Goal: Navigation & Orientation: Find specific page/section

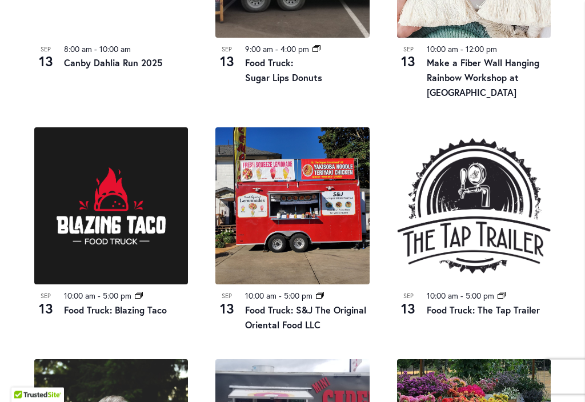
scroll to position [724, 0]
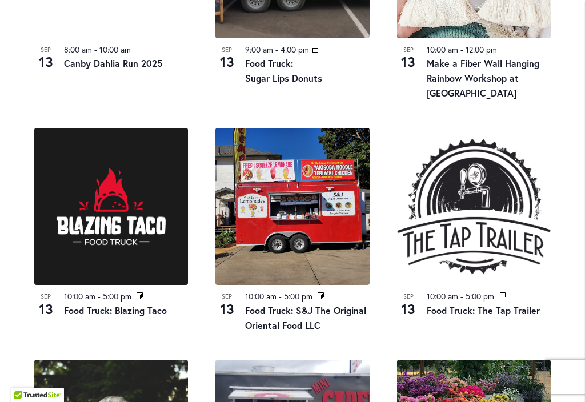
click at [480, 234] on img at bounding box center [474, 206] width 154 height 157
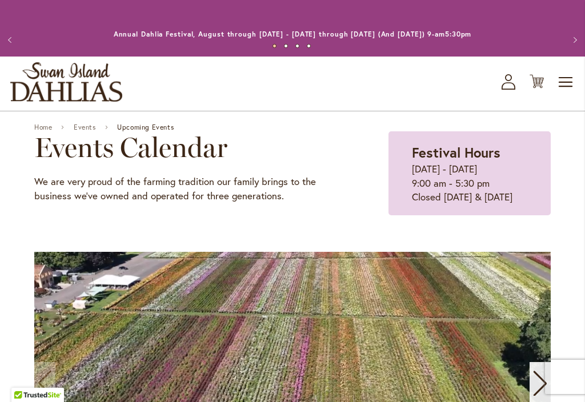
click at [565, 78] on span "Toggle Nav" at bounding box center [565, 82] width 17 height 23
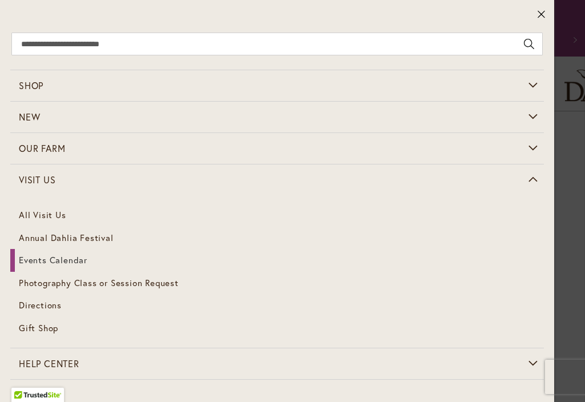
click at [53, 211] on link "All Visit Us" at bounding box center [276, 215] width 533 height 23
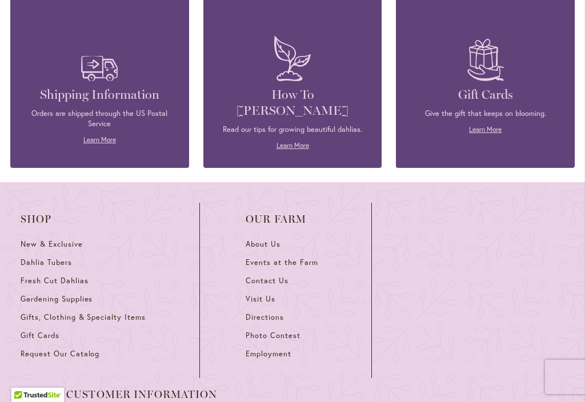
scroll to position [1141, 0]
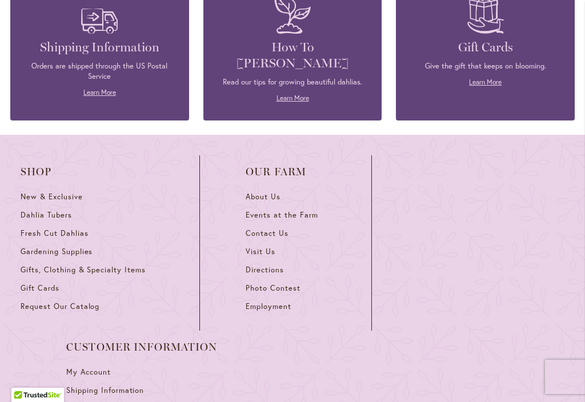
click at [282, 265] on span "Directions" at bounding box center [265, 270] width 38 height 10
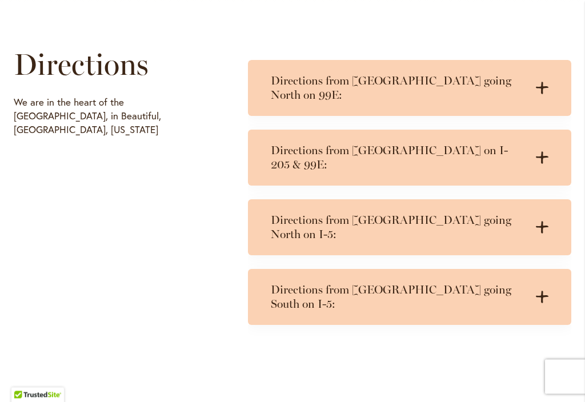
scroll to position [517, 0]
click at [545, 151] on icon ".cls-1 { fill: #3c2616; stroke-width: 0px; }" at bounding box center [542, 157] width 13 height 13
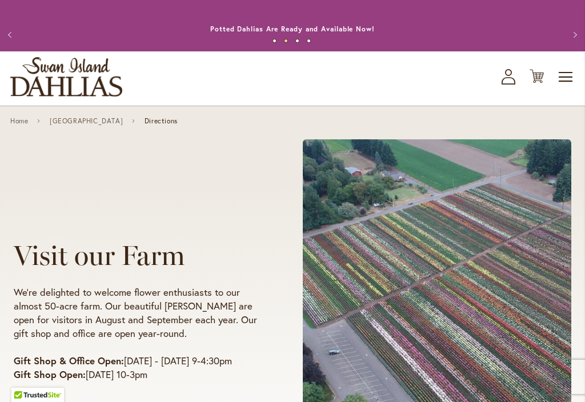
scroll to position [0, 0]
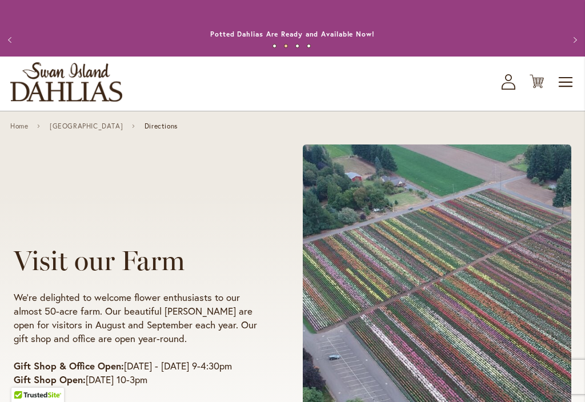
click at [21, 129] on link "Home" at bounding box center [19, 126] width 18 height 8
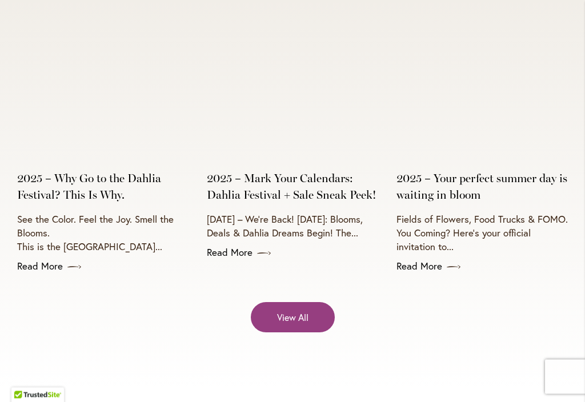
scroll to position [4541, 0]
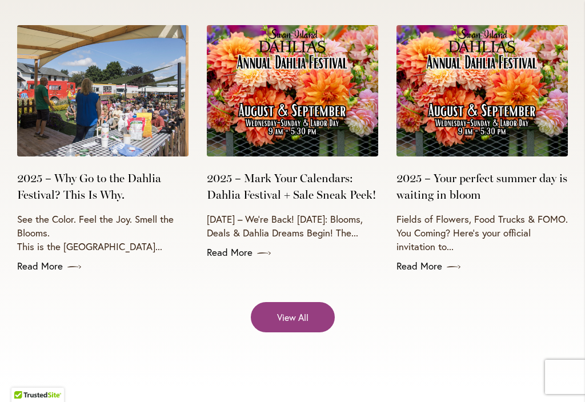
click at [69, 266] on span at bounding box center [72, 267] width 18 height 11
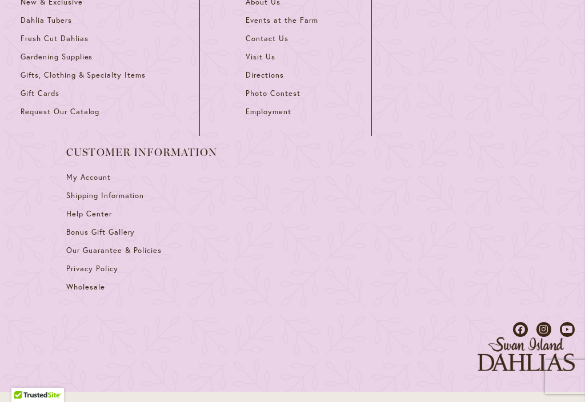
scroll to position [1330, 0]
